Goal: Information Seeking & Learning: Check status

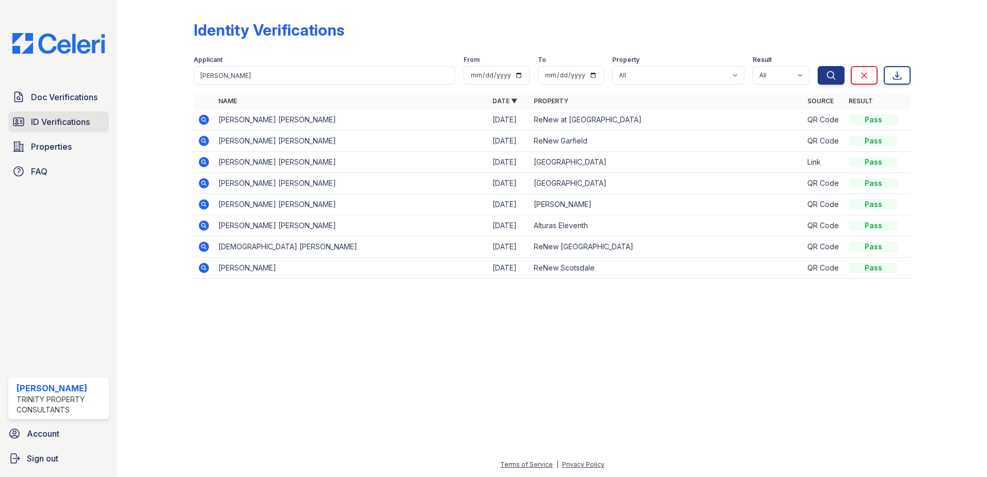
click at [54, 128] on span "ID Verifications" at bounding box center [60, 122] width 59 height 12
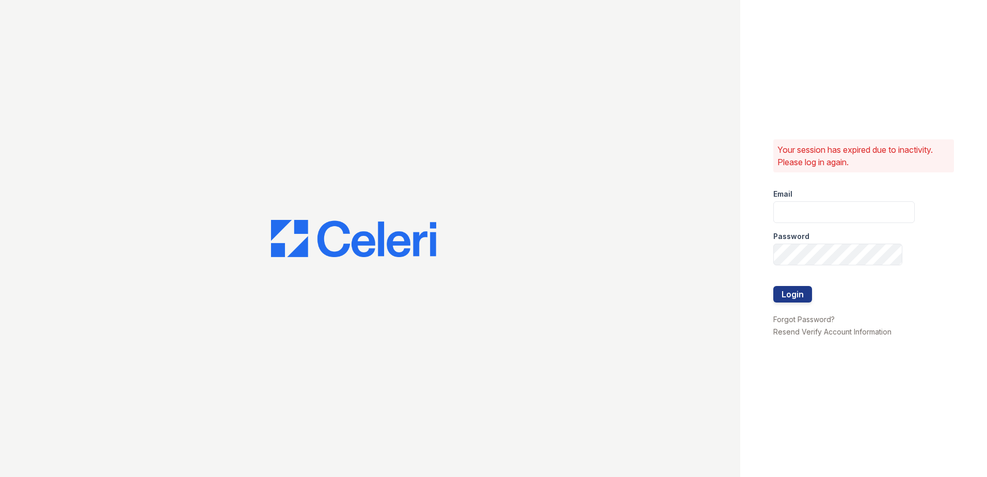
type input "scraig@trinity-pm.com"
click at [790, 294] on button "Login" at bounding box center [792, 294] width 39 height 17
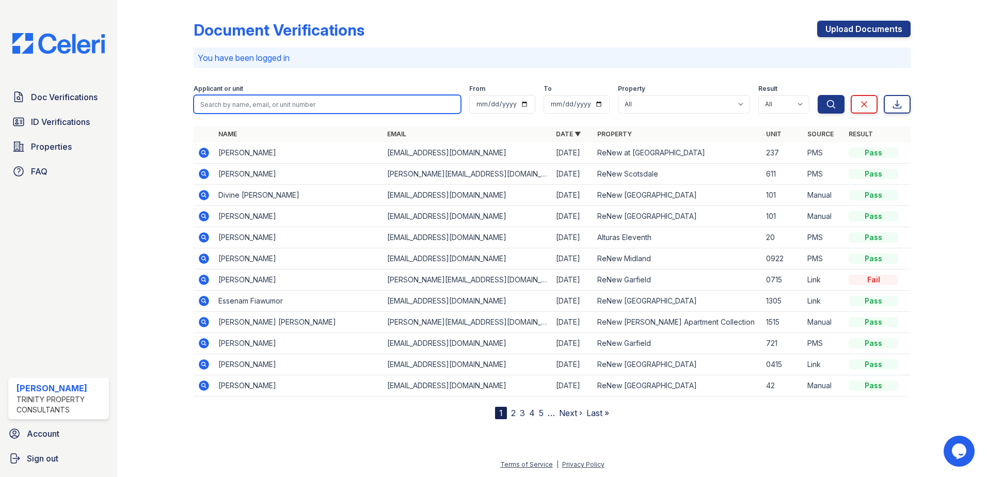
click at [218, 103] on input "search" at bounding box center [327, 104] width 267 height 19
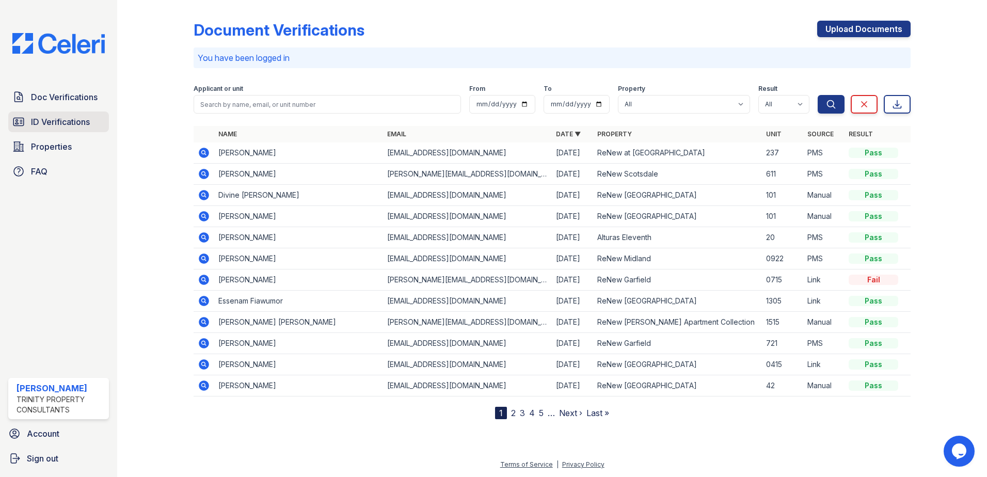
click at [76, 122] on span "ID Verifications" at bounding box center [60, 122] width 59 height 12
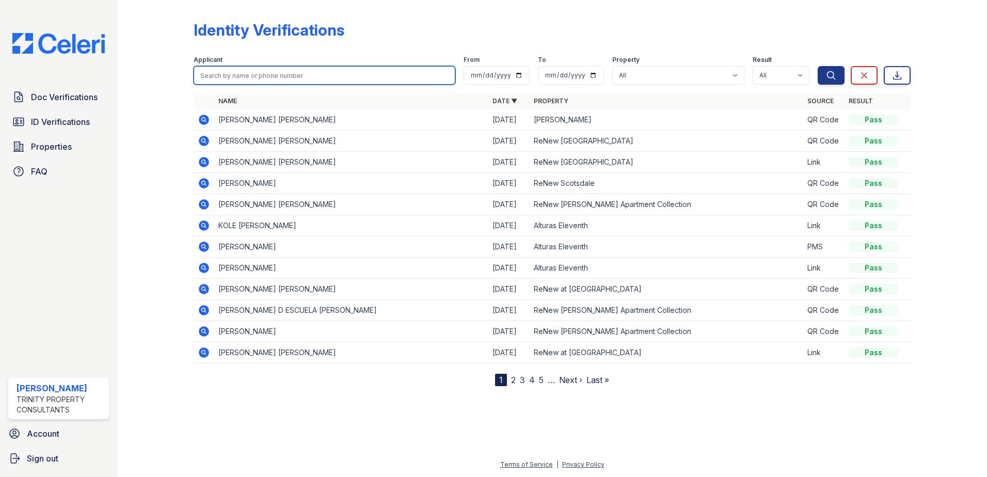
click at [239, 72] on input "search" at bounding box center [325, 75] width 262 height 19
type input "Novis"
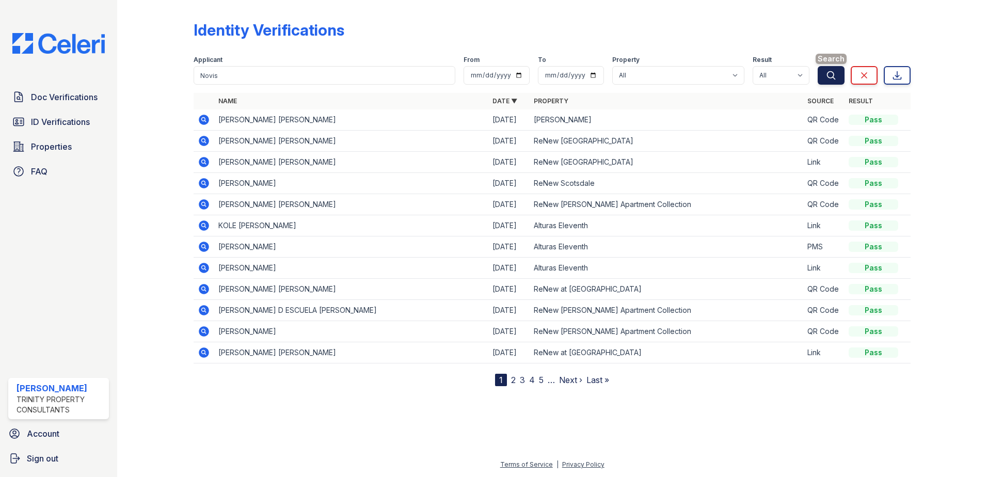
click at [828, 82] on button "Search" at bounding box center [830, 75] width 27 height 19
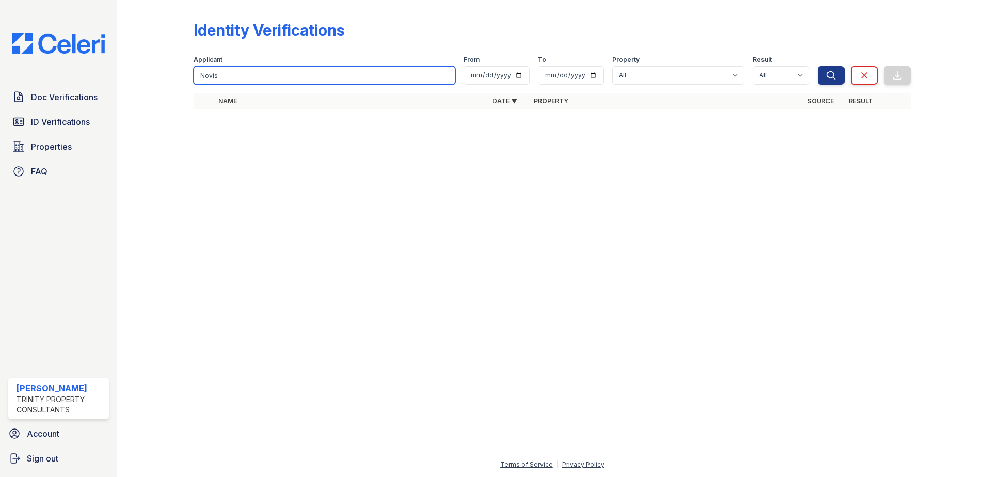
drag, startPoint x: 248, startPoint y: 74, endPoint x: 31, endPoint y: 83, distance: 216.9
click at [52, 83] on div "Doc Verifications ID Verifications Properties FAQ [PERSON_NAME] Trinity Propert…" at bounding box center [493, 238] width 987 height 477
